Goal: Communication & Community: Answer question/provide support

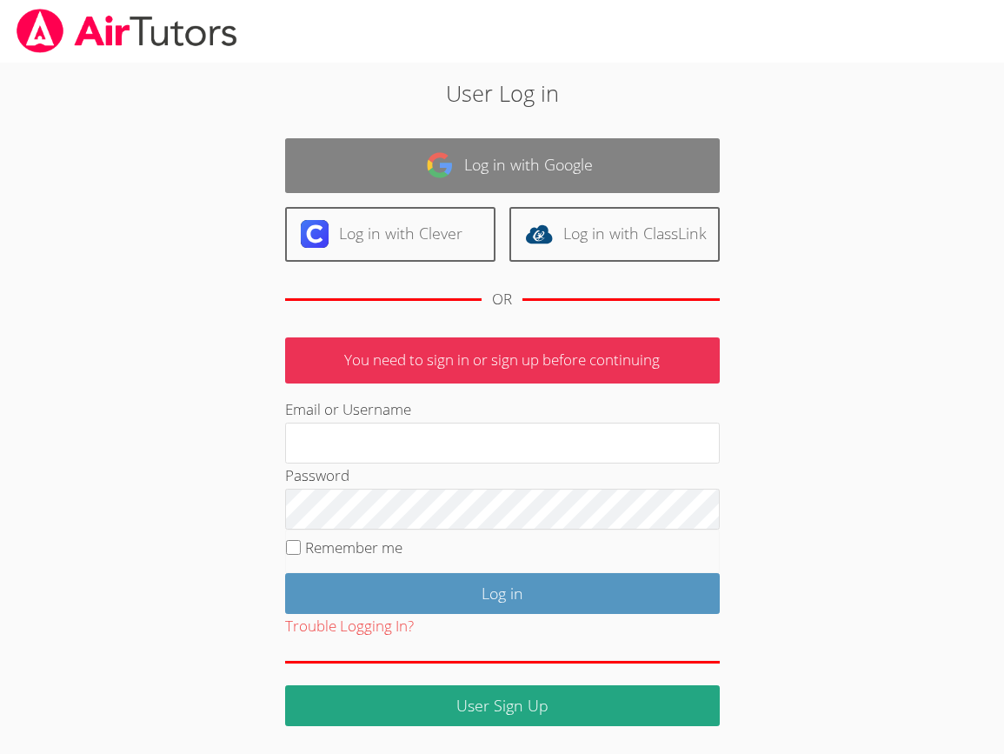
click at [544, 139] on link "Log in with Google" at bounding box center [502, 165] width 435 height 55
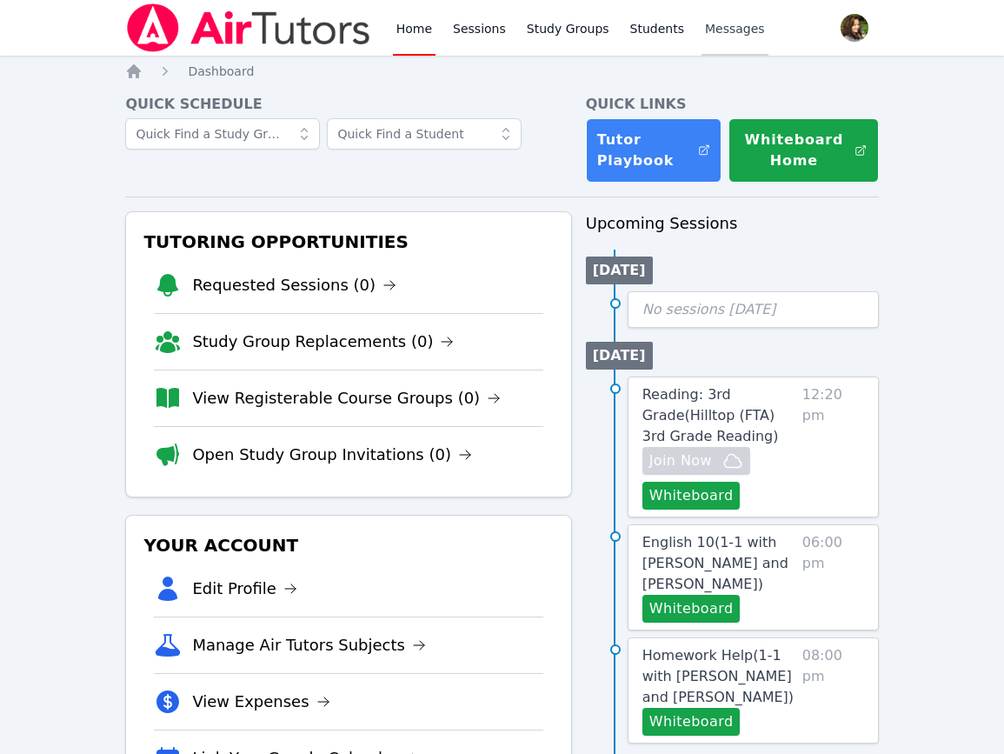
click at [716, 32] on span "Messages" at bounding box center [735, 28] width 60 height 17
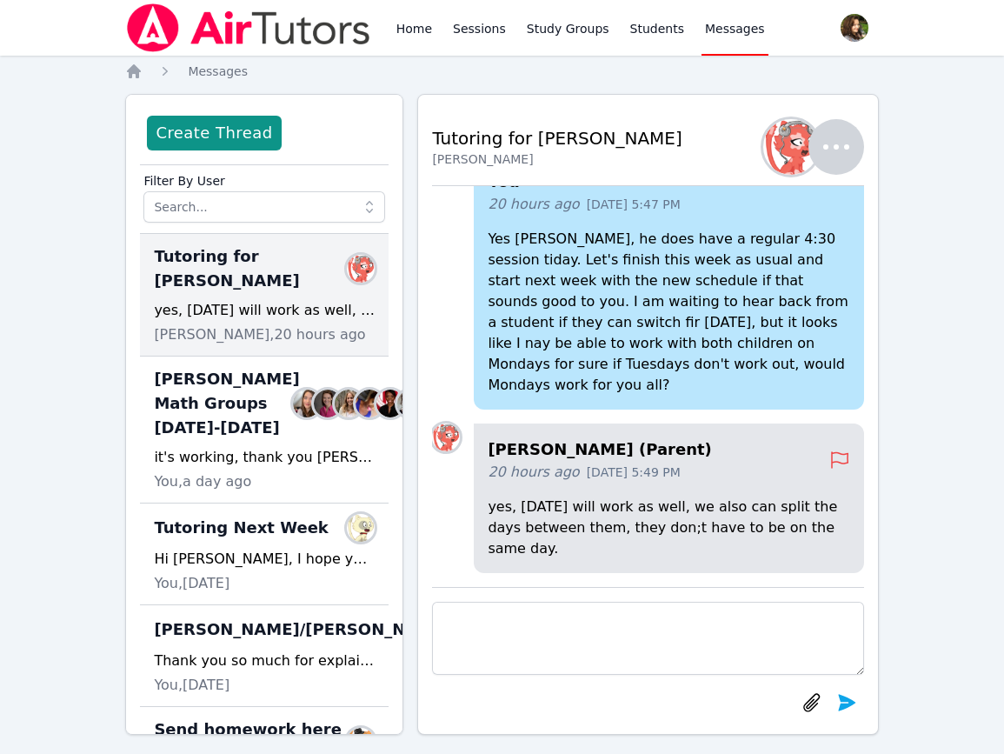
click at [507, 604] on textarea at bounding box center [647, 638] width 431 height 73
click at [577, 617] on textarea "Hi Yuliya, I have Monday from 3:30-5:30" at bounding box center [647, 638] width 431 height 73
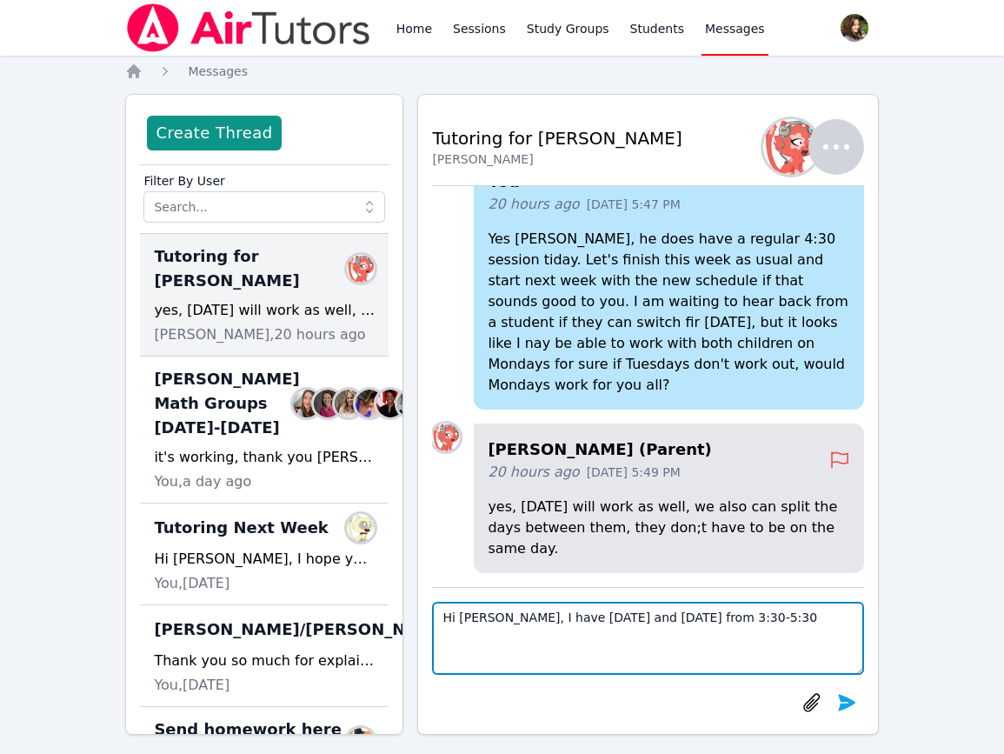
click at [760, 617] on textarea "Hi Yuliya, I have Monday and Thursday from 3:30-5:30" at bounding box center [647, 638] width 431 height 73
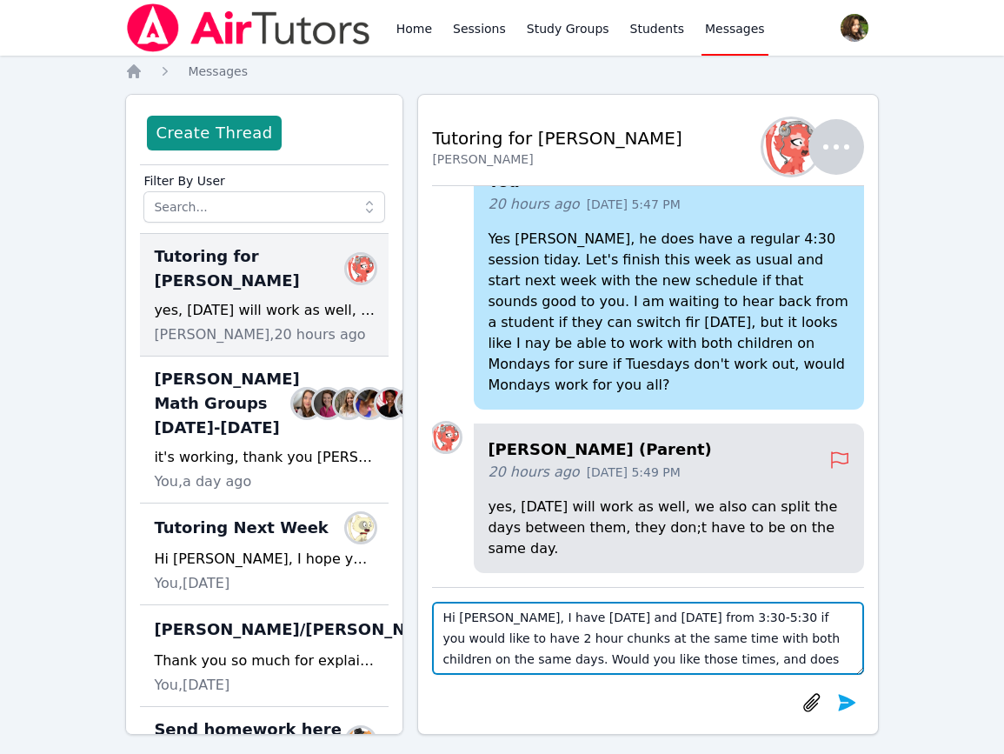
scroll to position [13, 0]
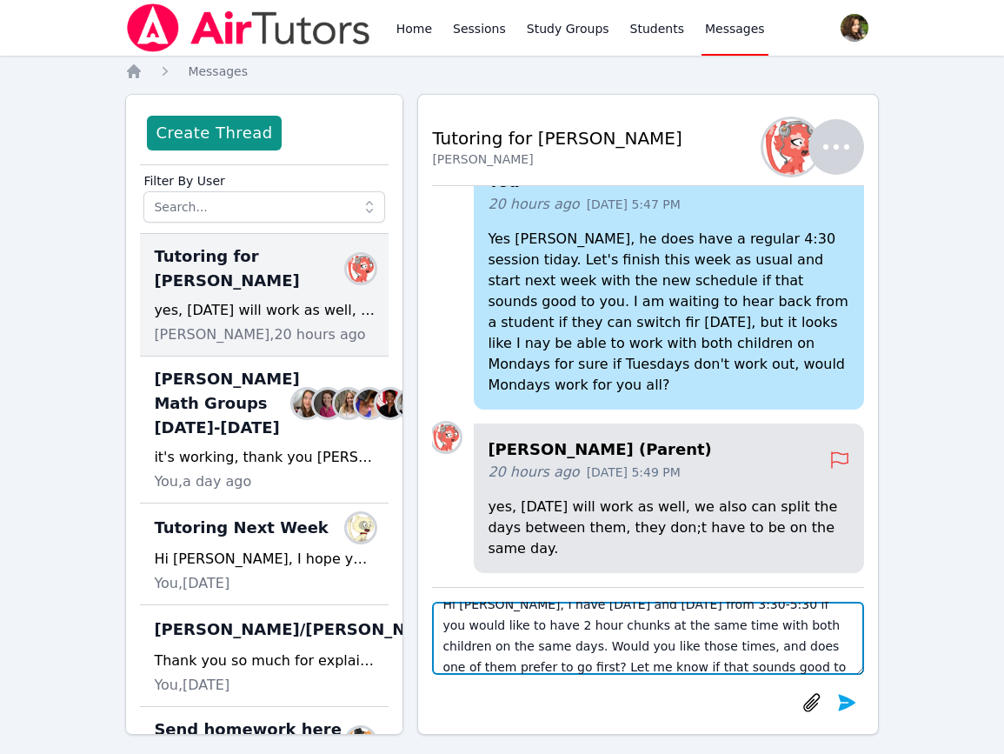
click at [495, 609] on textarea "Hi Yuliya, I have Monday and Thursday from 3:30-5:30 if you would like to have …" at bounding box center [647, 638] width 431 height 73
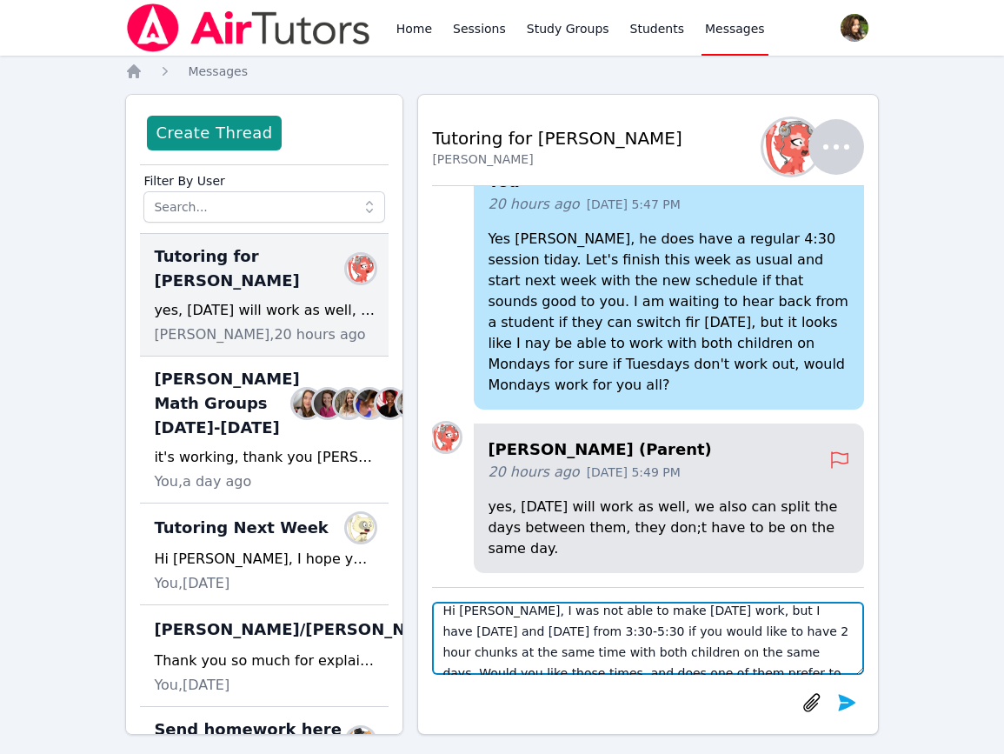
scroll to position [41, 0]
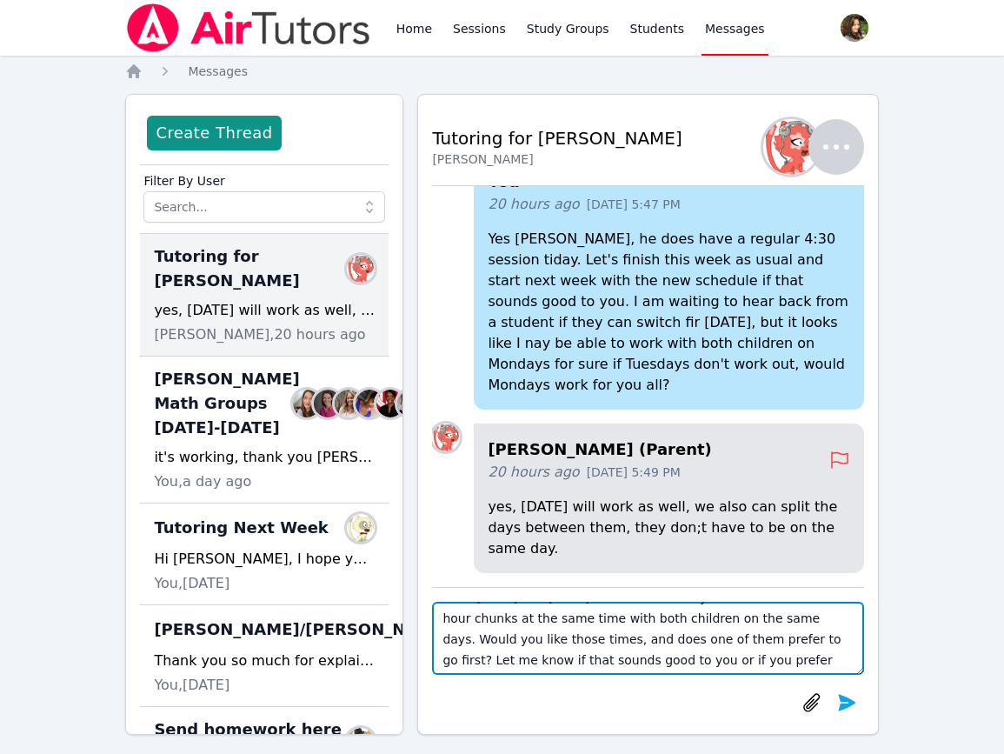
click at [517, 639] on textarea "Hi Yuliya, I was not able to make Tuesday work, but I have Monday and Thursday …" at bounding box center [647, 638] width 431 height 73
click at [767, 636] on textarea "Hi Yuliya, I was not able to make Tuesday work, but I have Monday and Thursday …" at bounding box center [647, 638] width 431 height 73
drag, startPoint x: 677, startPoint y: 618, endPoint x: 449, endPoint y: 640, distance: 229.7
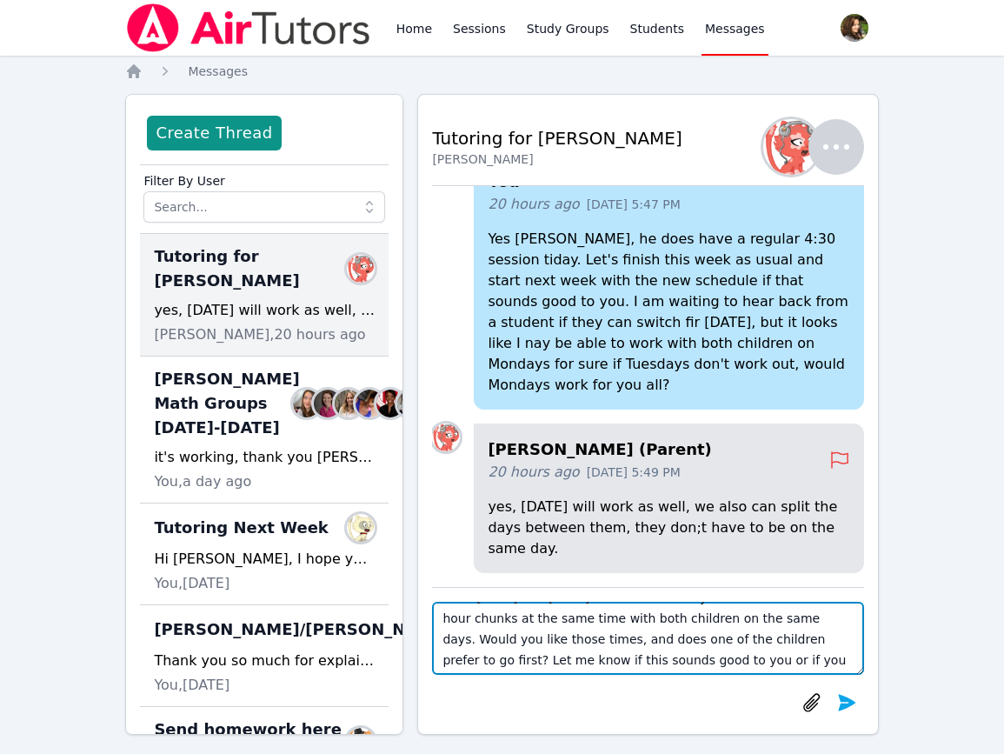
click at [449, 640] on textarea "Hi Yuliya, I was not able to make Tuesday work, but I have Monday and Thursday …" at bounding box center [647, 638] width 431 height 73
click at [809, 656] on textarea "Hi [PERSON_NAME], I was not able to make [DATE] work, but I have [DATE] and [DA…" at bounding box center [647, 638] width 431 height 73
type textarea "Hi [PERSON_NAME], I was not able to make [DATE] work, but I have [DATE] and [DA…"
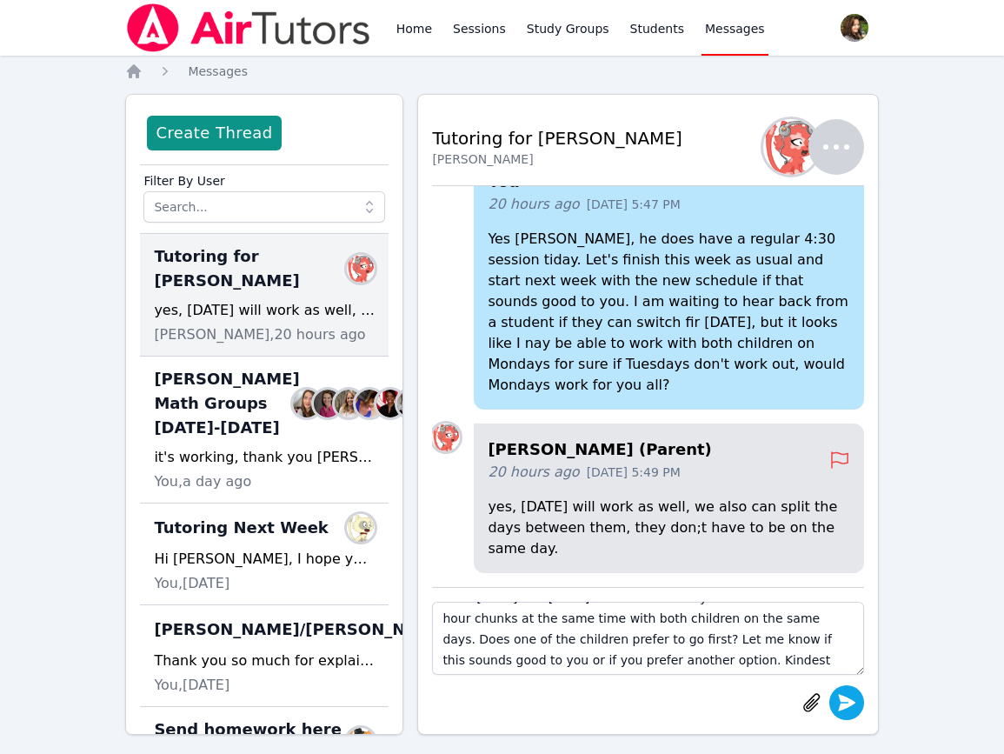
click at [850, 694] on icon "submit" at bounding box center [847, 702] width 21 height 21
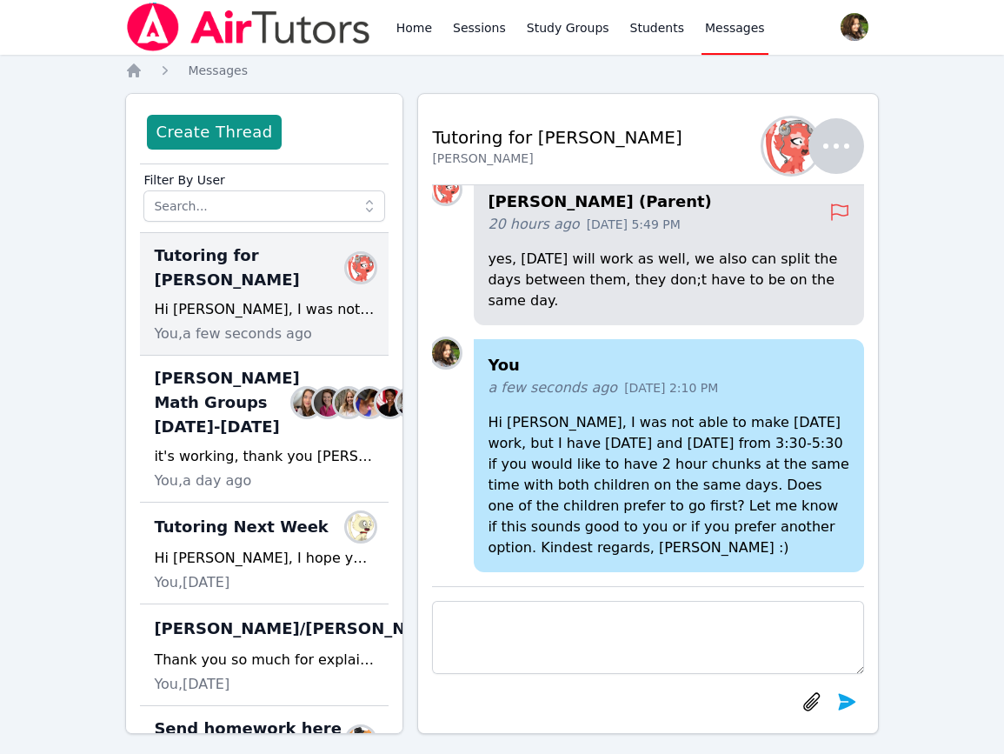
scroll to position [0, 0]
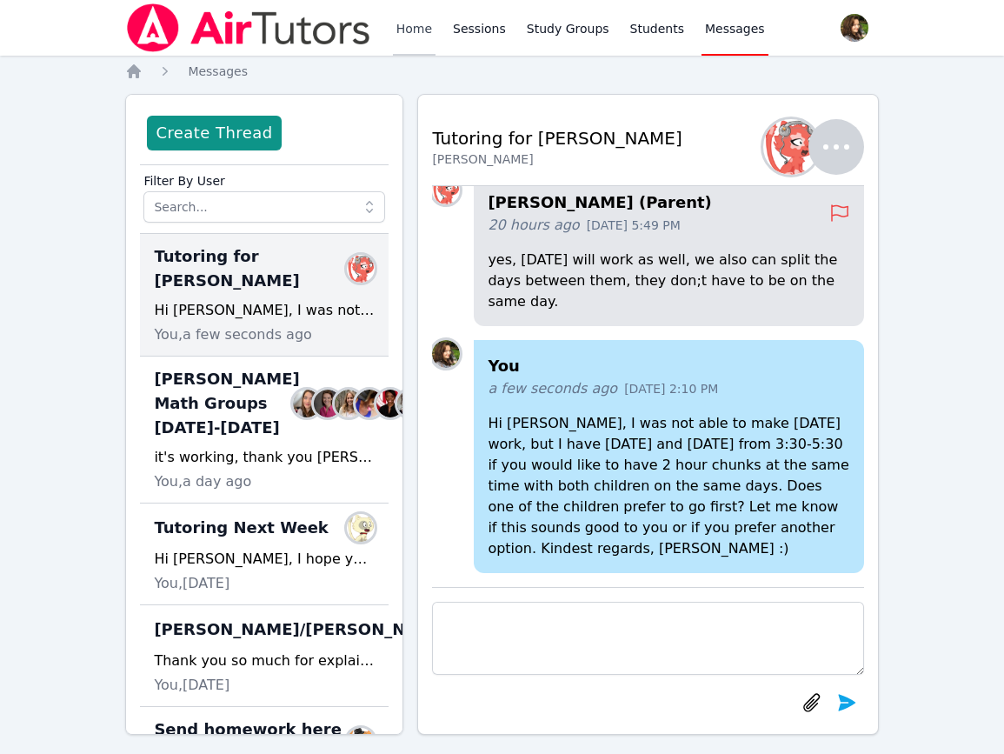
click at [417, 24] on link "Home" at bounding box center [414, 28] width 43 height 56
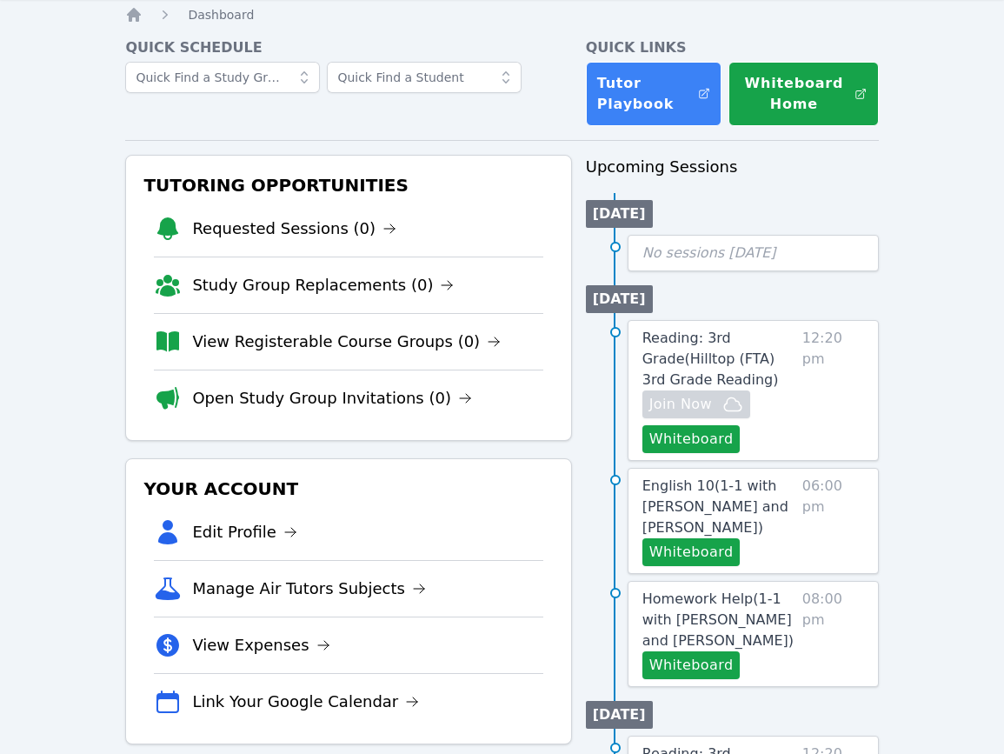
scroll to position [96, 0]
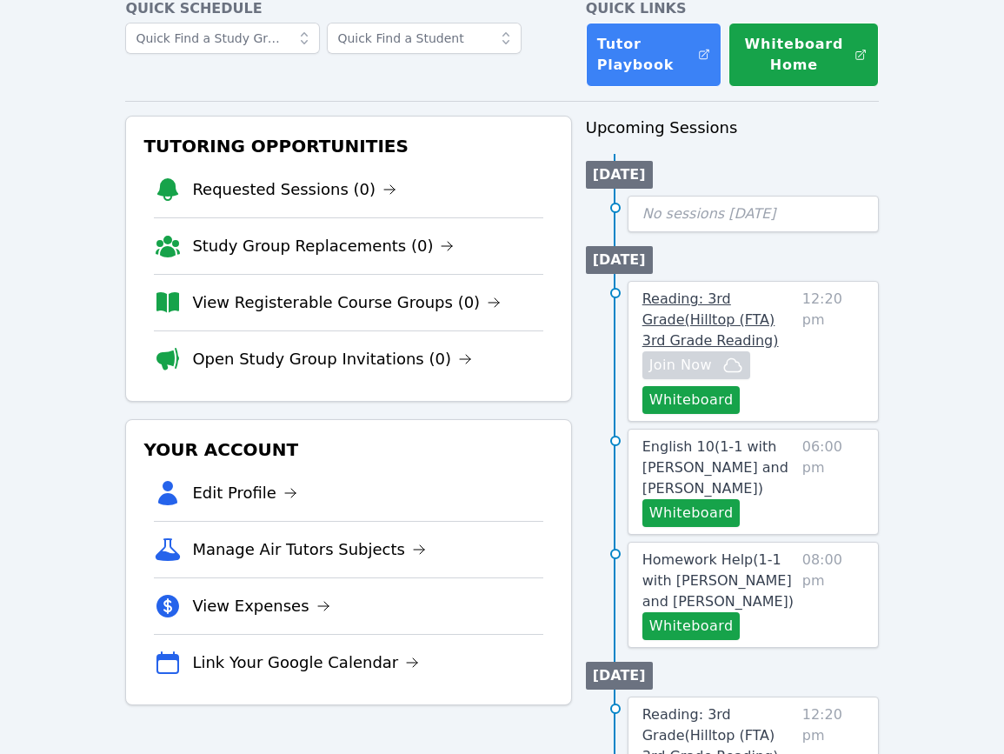
click at [757, 301] on span "Reading: 3rd Grade ( Hilltop (FTA) 3rd Grade Reading )" at bounding box center [711, 319] width 137 height 58
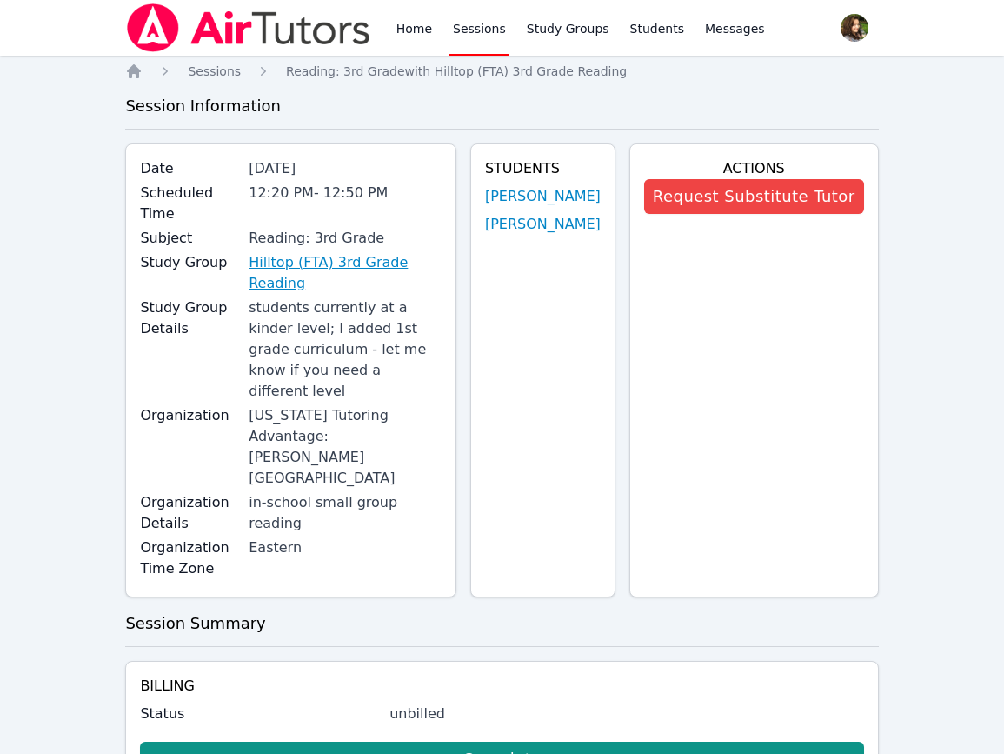
click at [416, 252] on link "Hilltop (FTA) 3rd Grade Reading" at bounding box center [345, 273] width 193 height 42
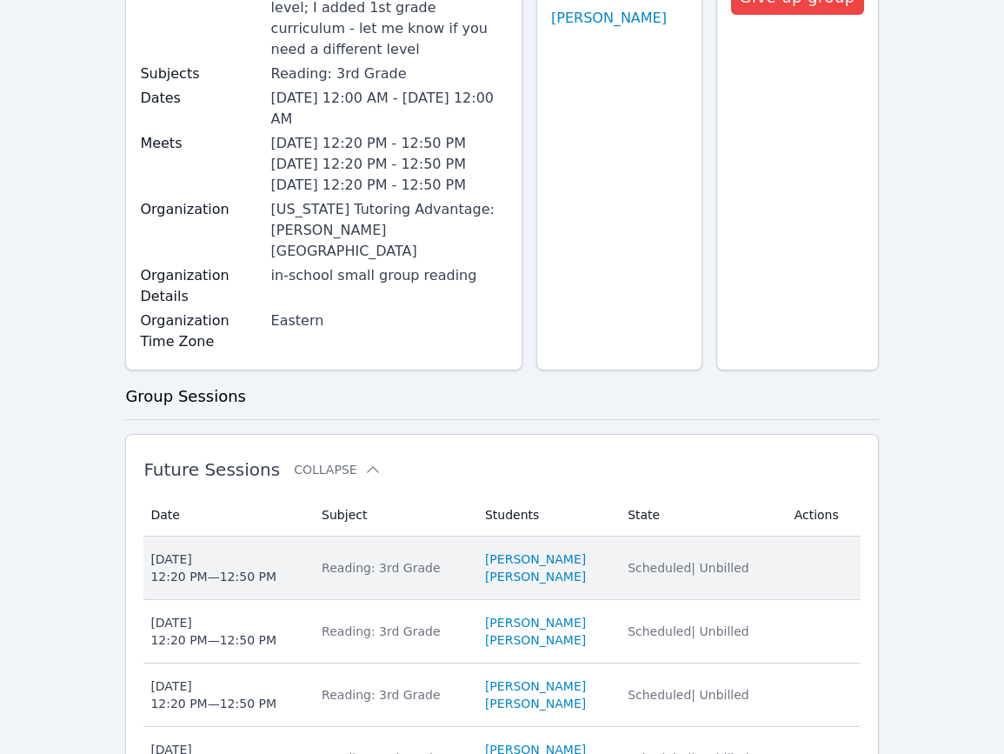
scroll to position [287, 0]
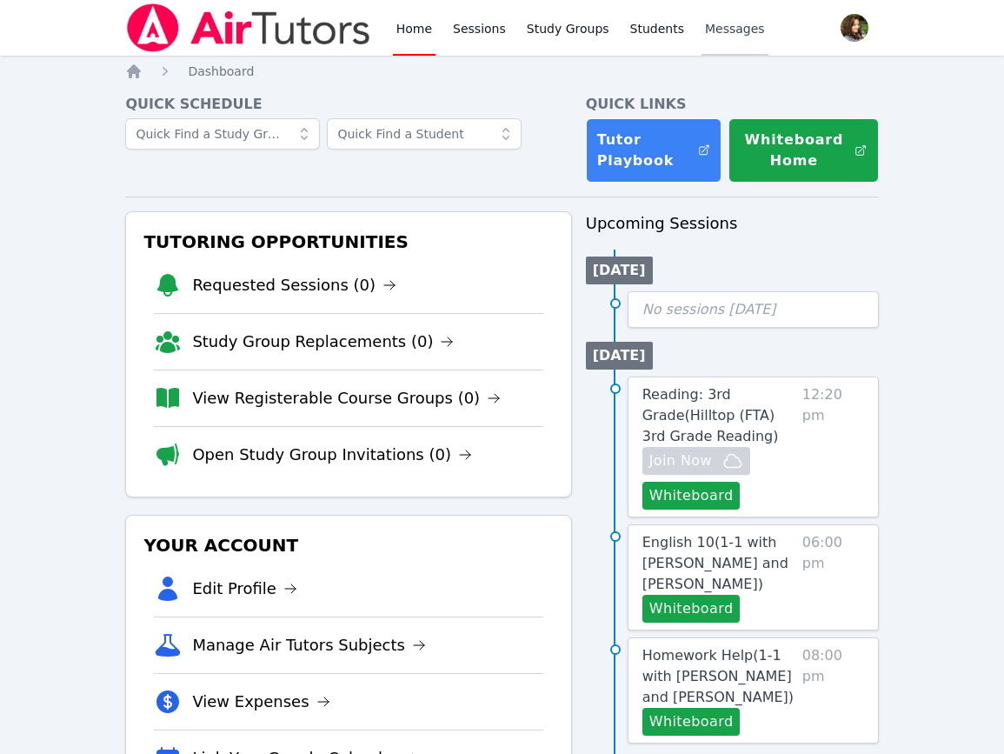
click at [705, 31] on span "Messages" at bounding box center [735, 28] width 60 height 17
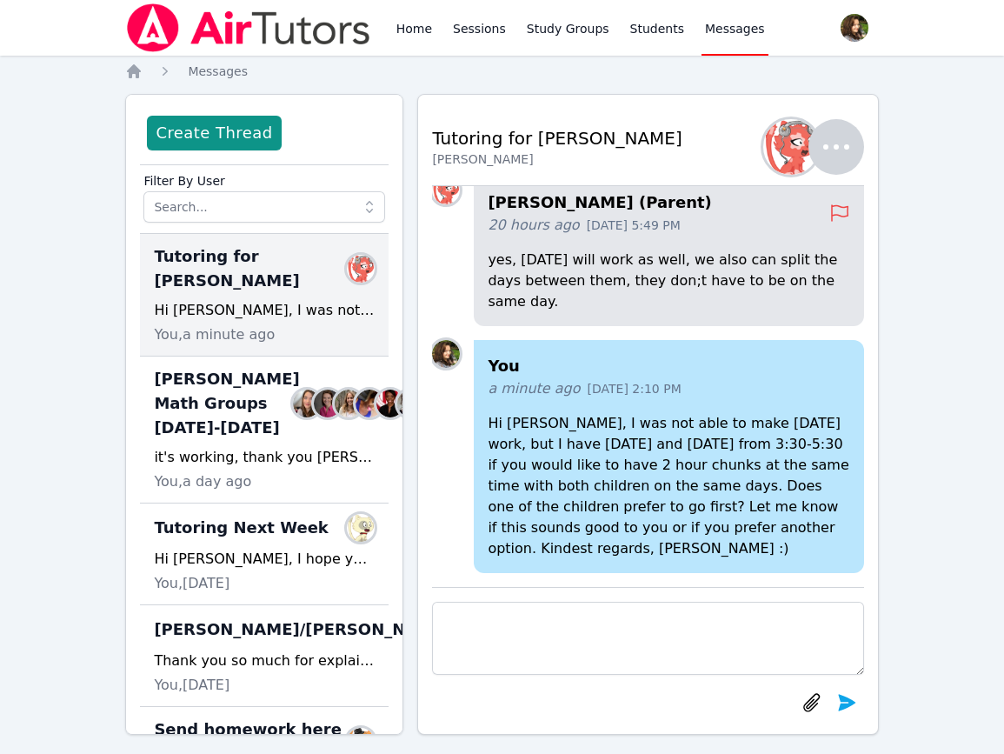
click at [283, 300] on div "Hi [PERSON_NAME], I was not able to make [DATE] work, but I have [DATE] and [DA…" at bounding box center [264, 310] width 221 height 21
